Goal: Information Seeking & Learning: Find specific fact

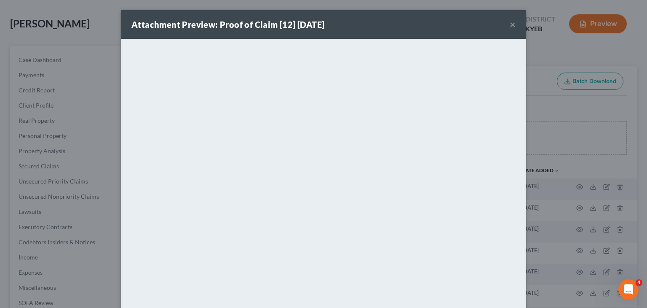
scroll to position [15, 0]
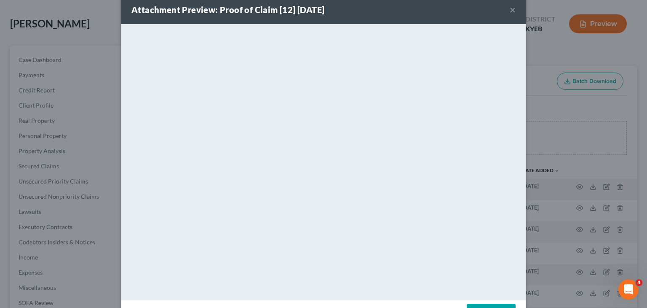
click at [505, 6] on div "Attachment Preview: Proof of Claim [12] 09/15/2025 ×" at bounding box center [323, 9] width 405 height 29
click at [510, 8] on button "×" at bounding box center [513, 10] width 6 height 10
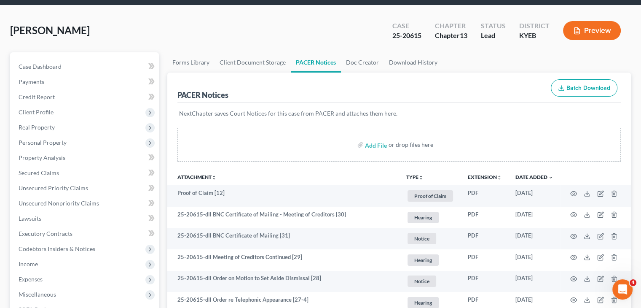
scroll to position [0, 0]
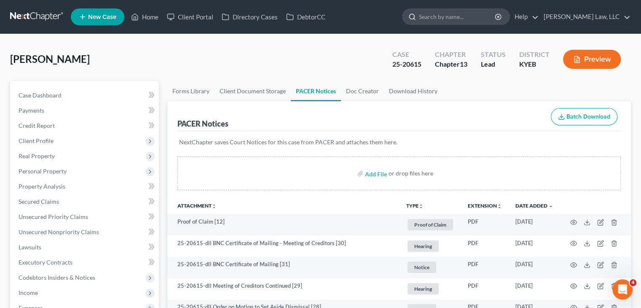
click at [473, 11] on input "search" at bounding box center [457, 17] width 77 height 16
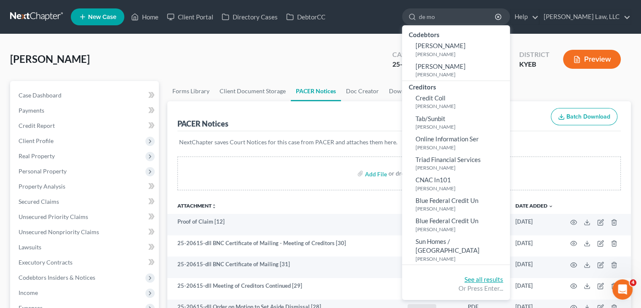
type input "de mo"
click at [470, 275] on link "See all results" at bounding box center [483, 279] width 39 height 8
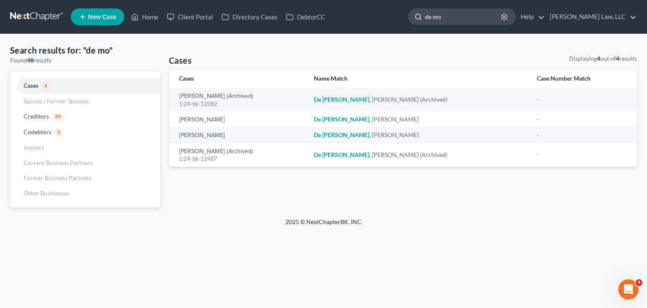
drag, startPoint x: 453, startPoint y: 21, endPoint x: 410, endPoint y: 20, distance: 43.0
click at [410, 20] on div "de mo" at bounding box center [462, 16] width 108 height 16
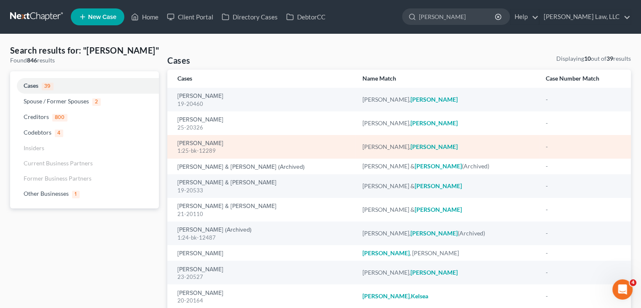
type input "kelli"
click at [211, 135] on td "Demoss, Kellie 1:25-bk-12289" at bounding box center [261, 147] width 188 height 24
click at [204, 145] on link "[PERSON_NAME]" at bounding box center [200, 143] width 46 height 6
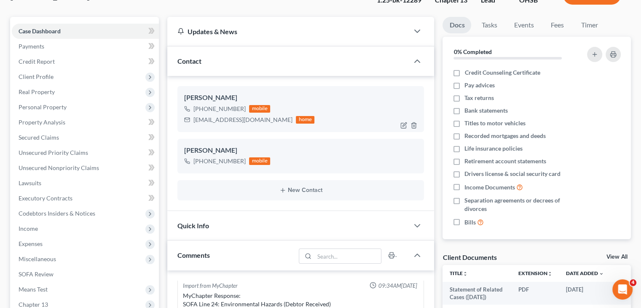
scroll to position [107, 0]
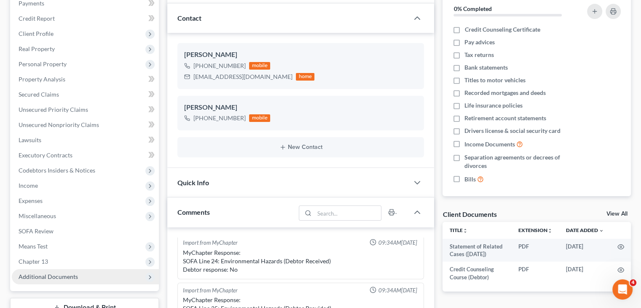
click at [69, 269] on span "Additional Documents" at bounding box center [85, 276] width 147 height 15
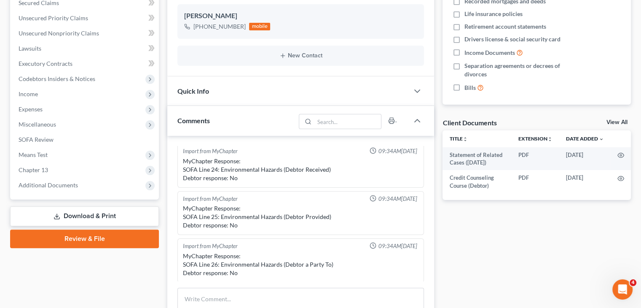
click at [73, 193] on div "Case Dashboard Payments Invoices Payments Payments Credit Report Client Profile…" at bounding box center [84, 40] width 149 height 317
click at [72, 188] on span "Additional Documents" at bounding box center [85, 184] width 147 height 15
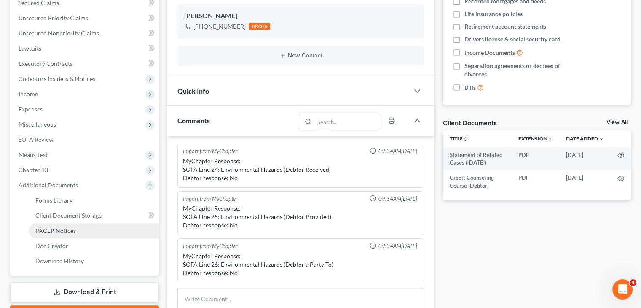
click at [69, 229] on span "PACER Notices" at bounding box center [55, 230] width 40 height 7
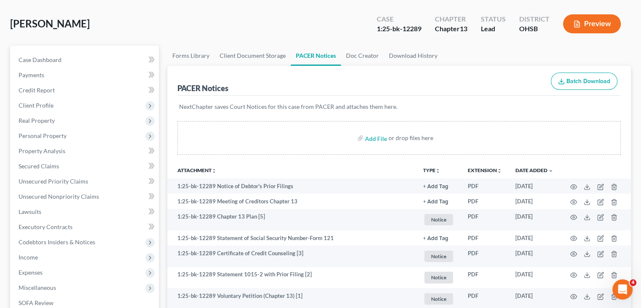
scroll to position [38, 0]
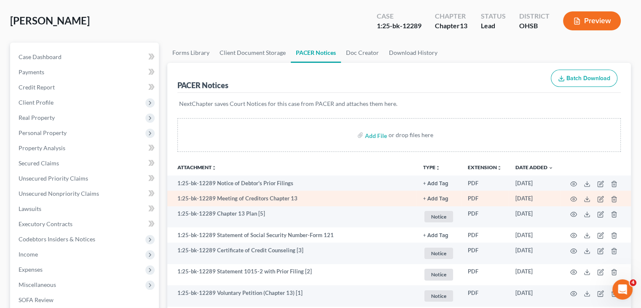
click at [568, 198] on td at bounding box center [595, 198] width 71 height 15
click at [570, 198] on td at bounding box center [595, 198] width 71 height 15
click at [577, 201] on icon "button" at bounding box center [573, 199] width 7 height 7
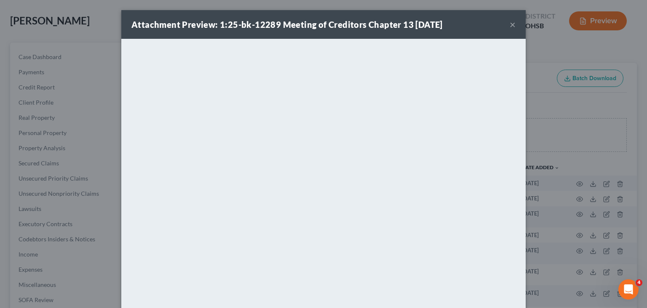
click at [511, 19] on button "×" at bounding box center [513, 24] width 6 height 10
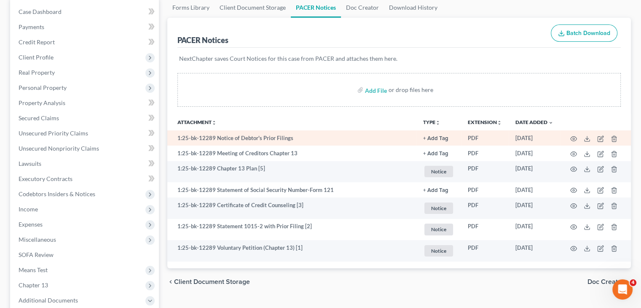
scroll to position [84, 0]
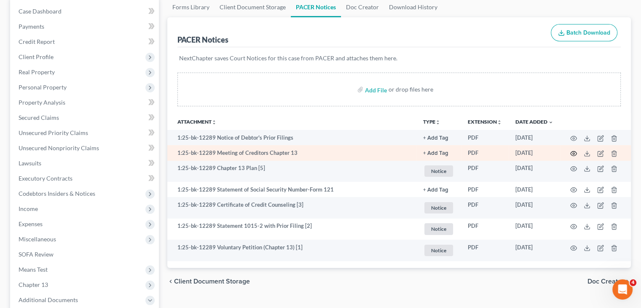
click at [574, 153] on circle "button" at bounding box center [574, 154] width 2 height 2
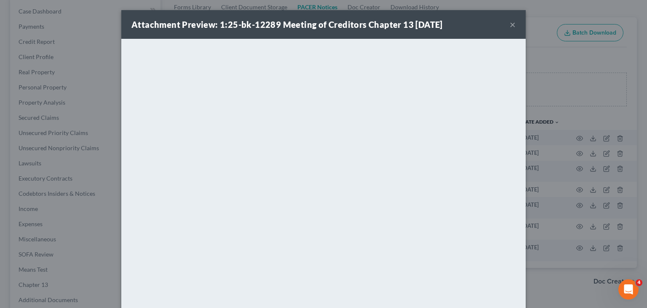
click at [511, 25] on button "×" at bounding box center [513, 24] width 6 height 10
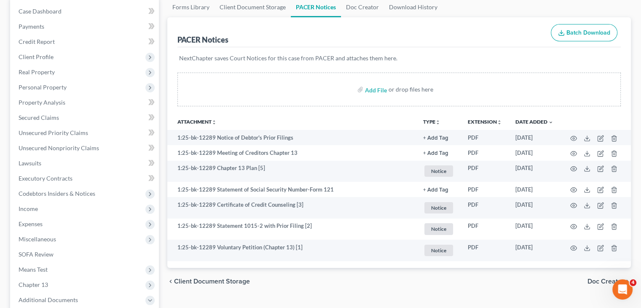
scroll to position [0, 0]
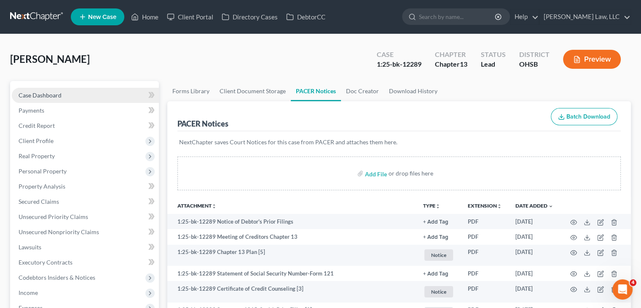
click at [69, 94] on link "Case Dashboard" at bounding box center [85, 95] width 147 height 15
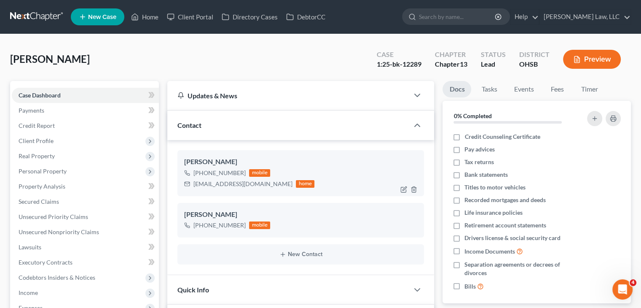
scroll to position [175, 0]
drag, startPoint x: 254, startPoint y: 188, endPoint x: 194, endPoint y: 185, distance: 59.5
click at [194, 185] on div "[EMAIL_ADDRESS][DOMAIN_NAME] home" at bounding box center [249, 183] width 130 height 11
copy div "[EMAIL_ADDRESS][DOMAIN_NAME]"
drag, startPoint x: 246, startPoint y: 75, endPoint x: 250, endPoint y: 68, distance: 7.5
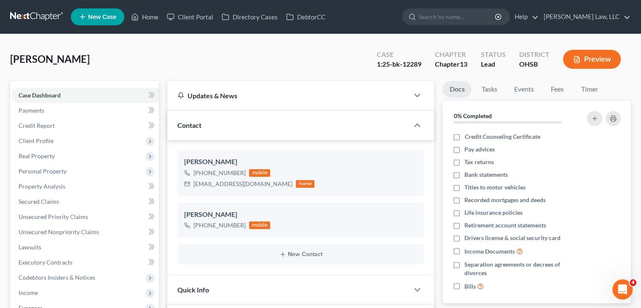
click at [246, 75] on div "Demoss, Kellie Upgraded Case 1:25-bk-12289 Chapter Chapter 13 Status Lead Distr…" at bounding box center [320, 62] width 621 height 37
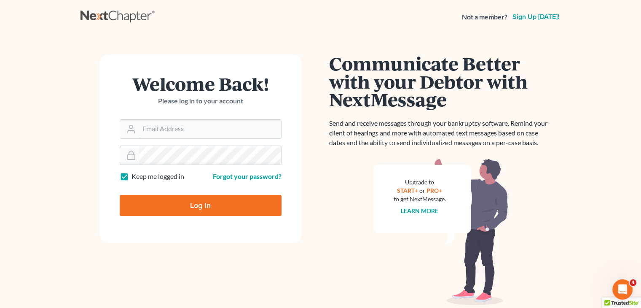
type input "david@Dlawbk.com"
click at [256, 210] on input "Log In" at bounding box center [201, 205] width 162 height 21
type input "Thinking..."
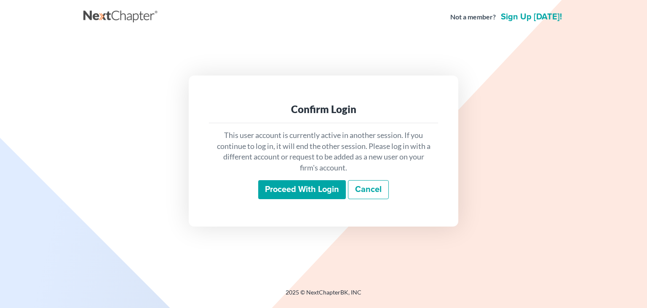
click at [270, 190] on input "Proceed with login" at bounding box center [302, 189] width 88 height 19
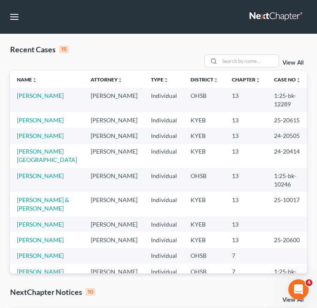
click at [33, 93] on td "[PERSON_NAME]" at bounding box center [47, 100] width 74 height 24
click at [35, 92] on link "[PERSON_NAME]" at bounding box center [40, 95] width 47 height 7
click at [38, 92] on link "[PERSON_NAME]" at bounding box center [40, 95] width 47 height 7
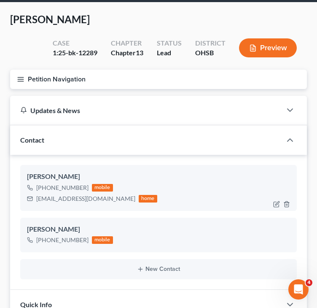
scroll to position [32, 0]
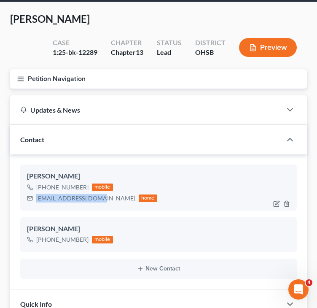
drag, startPoint x: 94, startPoint y: 198, endPoint x: 33, endPoint y: 202, distance: 61.7
click at [33, 202] on div "[EMAIL_ADDRESS][DOMAIN_NAME] home" at bounding box center [92, 198] width 130 height 11
copy div "[EMAIL_ADDRESS][DOMAIN_NAME]"
click at [59, 76] on button "Petition Navigation" at bounding box center [158, 78] width 297 height 19
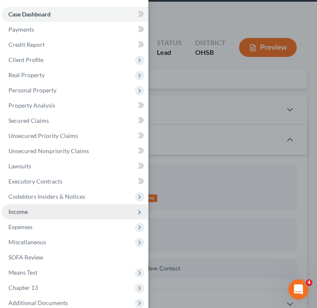
scroll to position [40, 0]
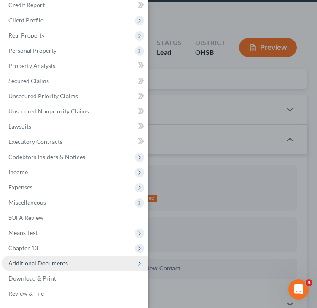
click at [51, 261] on span "Additional Documents" at bounding box center [37, 262] width 59 height 7
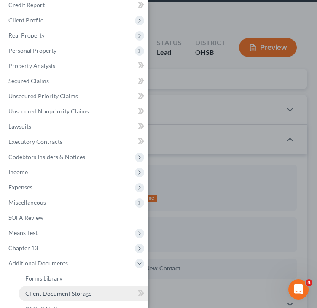
scroll to position [115, 0]
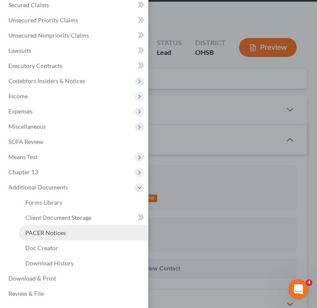
click at [49, 238] on link "PACER Notices" at bounding box center [84, 232] width 130 height 15
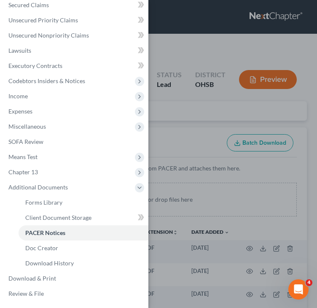
click at [220, 179] on div "Case Dashboard Payments Invoices Payments Payments Credit Report Client Profile" at bounding box center [158, 154] width 317 height 308
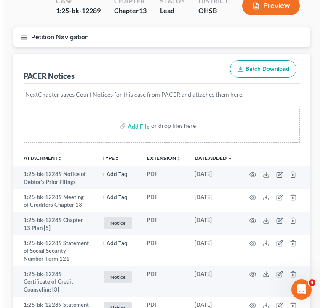
scroll to position [82, 0]
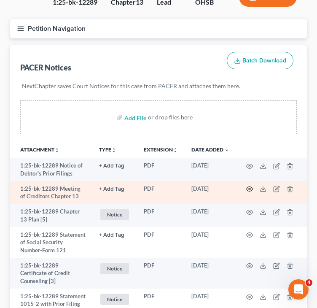
click at [250, 189] on circle "button" at bounding box center [250, 189] width 2 height 2
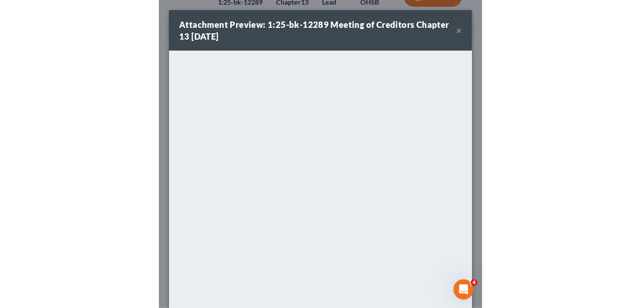
scroll to position [62, 0]
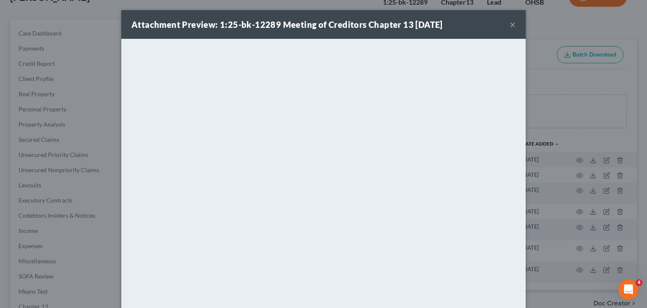
click at [506, 24] on div "Attachment Preview: 1:25-bk-12289 Meeting of Creditors Chapter 13 [DATE] ×" at bounding box center [323, 24] width 405 height 29
click at [510, 29] on button "×" at bounding box center [513, 24] width 6 height 10
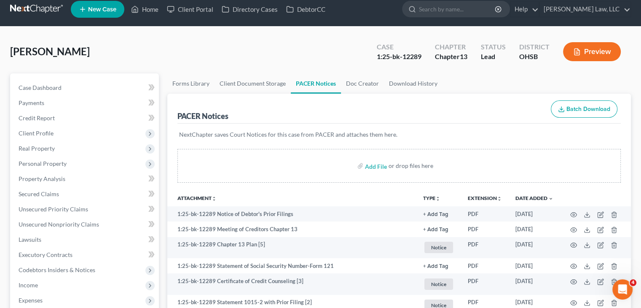
scroll to position [2, 0]
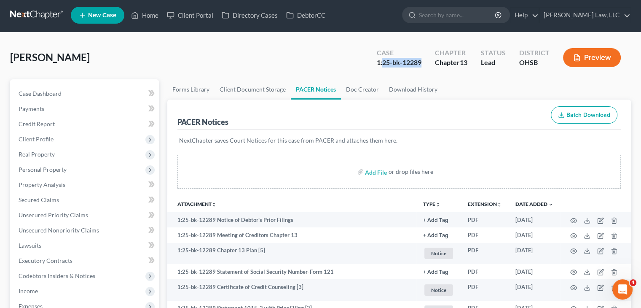
drag, startPoint x: 423, startPoint y: 66, endPoint x: 382, endPoint y: 66, distance: 40.5
click at [382, 66] on div "Case 1:25-bk-12289" at bounding box center [399, 58] width 58 height 25
copy div "25-bk-12289"
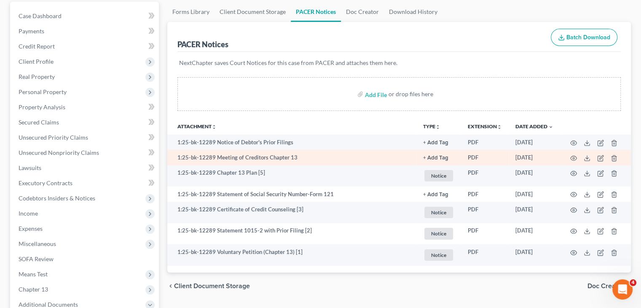
scroll to position [81, 0]
